Goal: Task Accomplishment & Management: Use online tool/utility

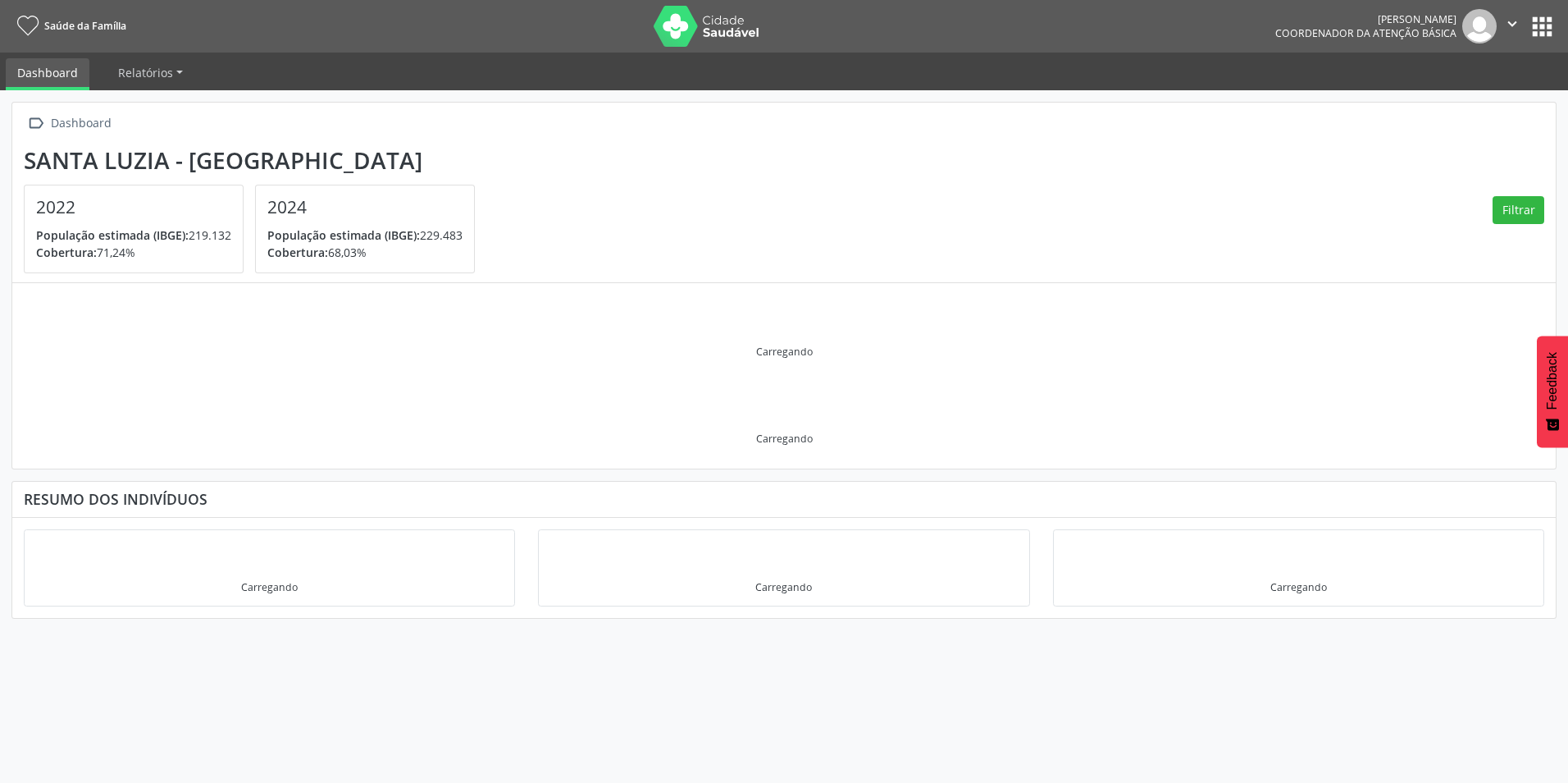
click at [1533, 22] on button "apps" at bounding box center [1542, 27] width 29 height 29
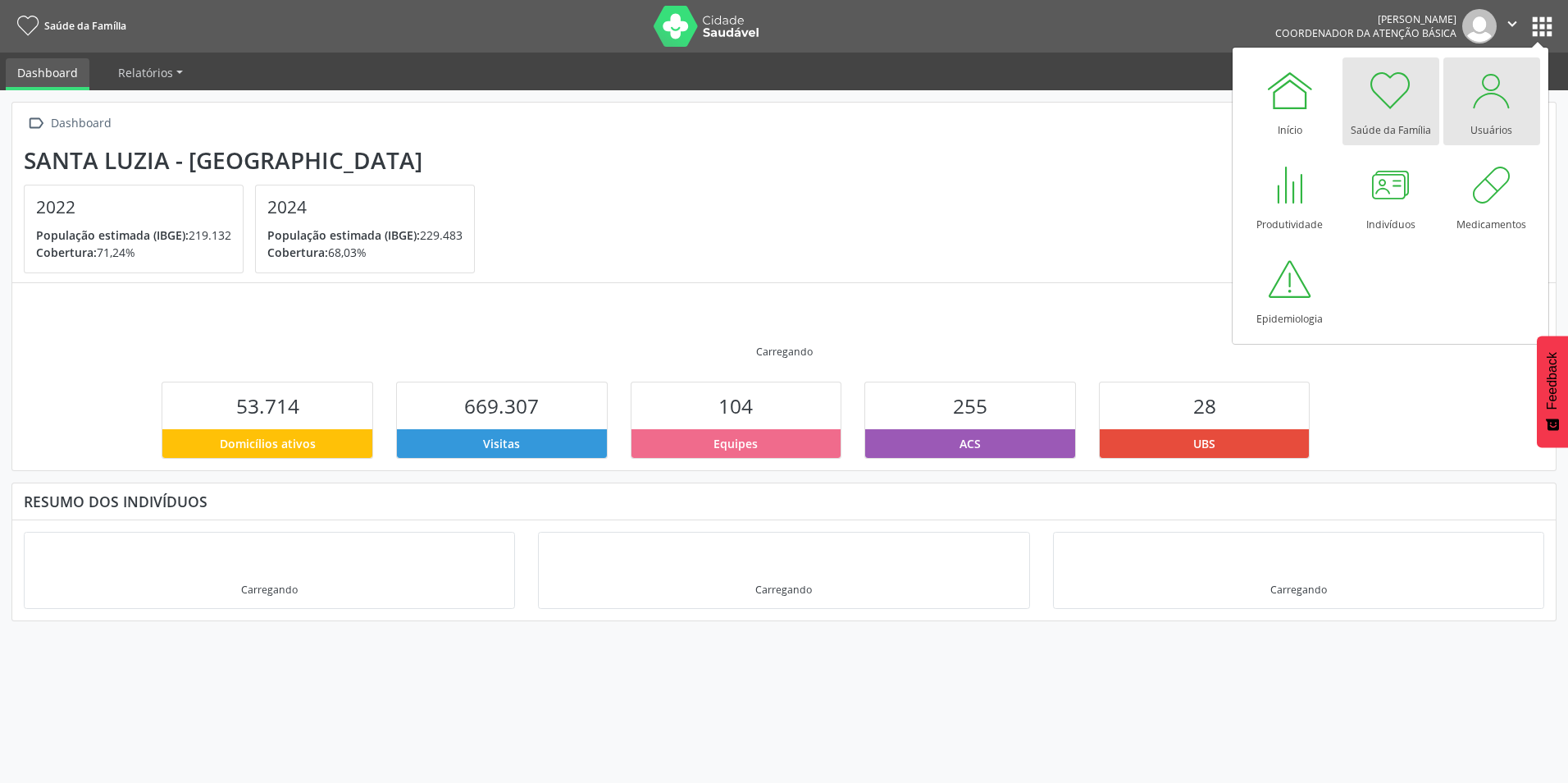
click at [1490, 127] on div "Usuários" at bounding box center [1491, 126] width 42 height 22
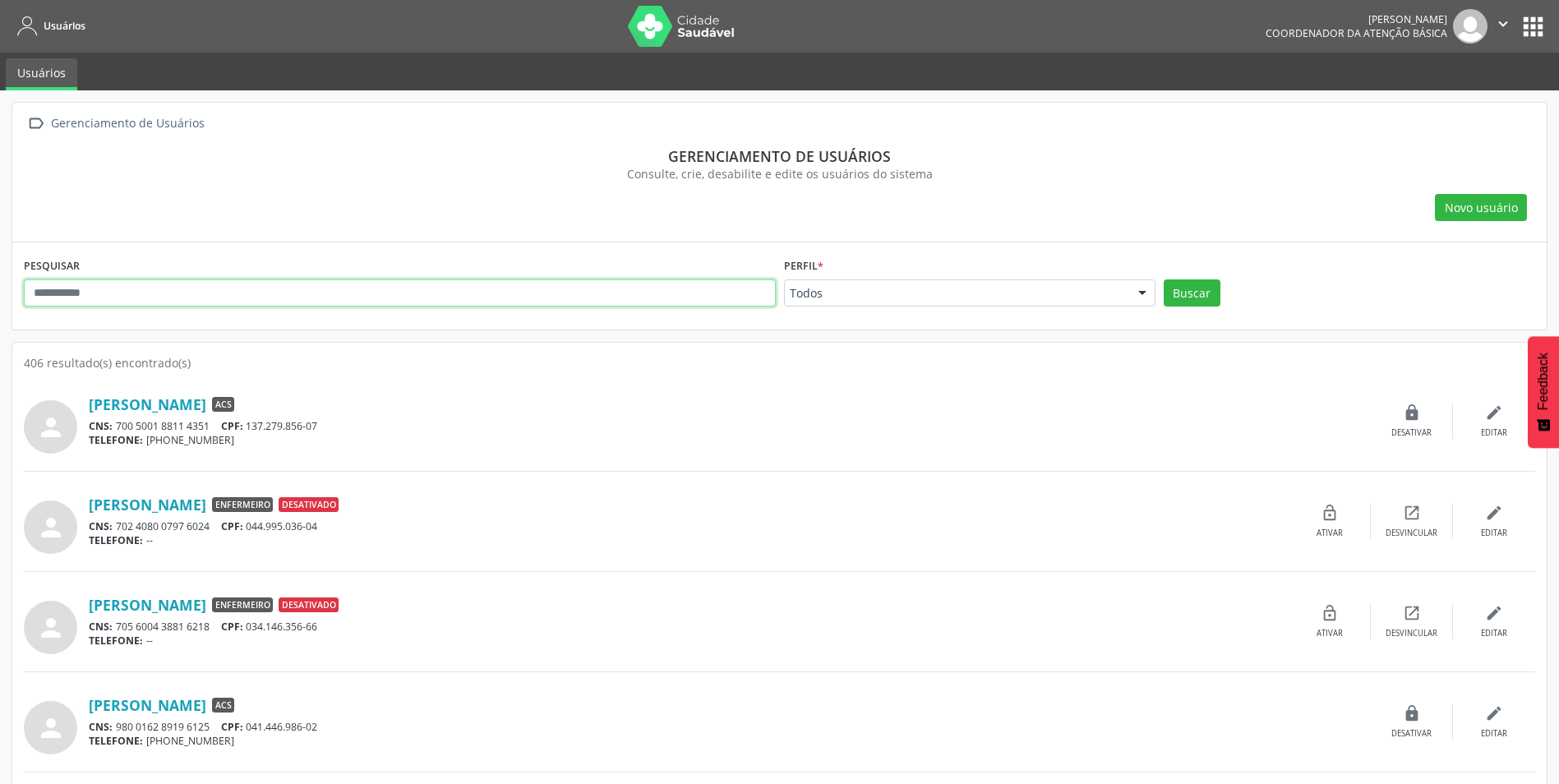
click at [78, 285] on input "text" at bounding box center [399, 293] width 752 height 28
type input "********"
click at [1163, 279] on button "Buscar" at bounding box center [1191, 293] width 57 height 28
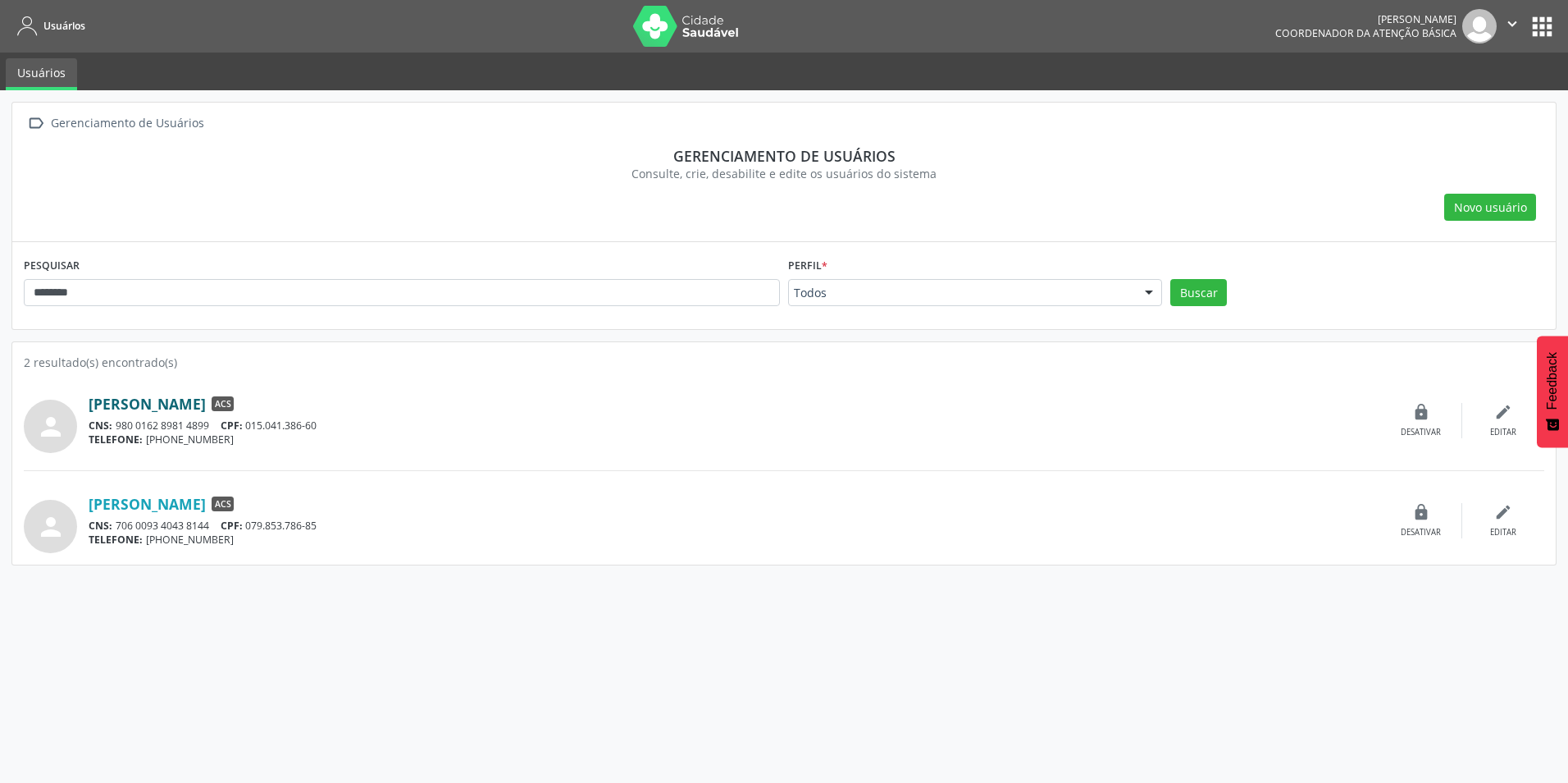
click at [160, 407] on link "Danielle Cristina de Freitas" at bounding box center [147, 403] width 117 height 18
